Goal: Find specific page/section: Find specific page/section

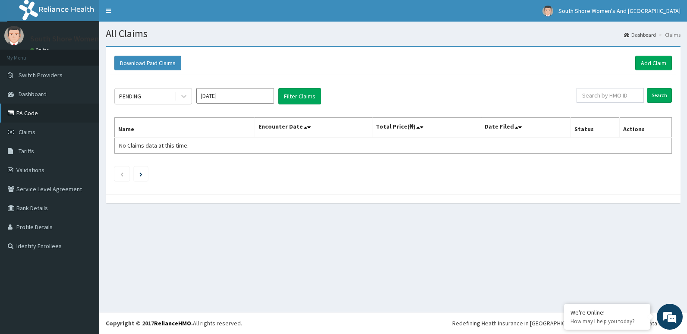
click at [27, 110] on link "PA Code" at bounding box center [49, 113] width 99 height 19
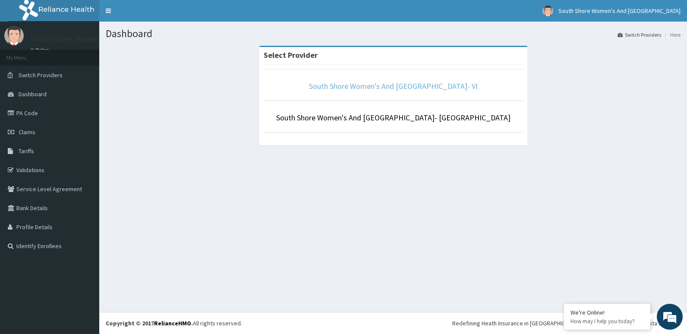
click at [386, 88] on link "South Shore Women's And Childrens Hospital- VI" at bounding box center [393, 86] width 169 height 10
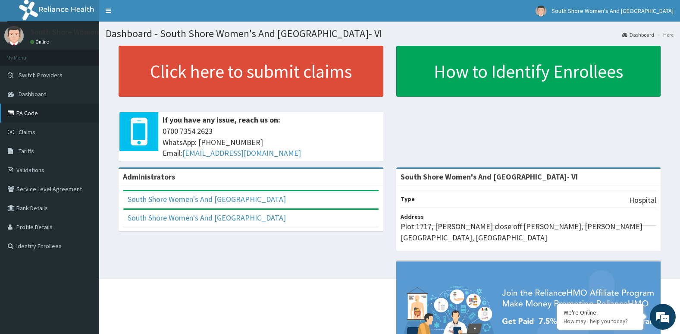
click at [27, 111] on link "PA Code" at bounding box center [49, 113] width 99 height 19
